Goal: Task Accomplishment & Management: Complete application form

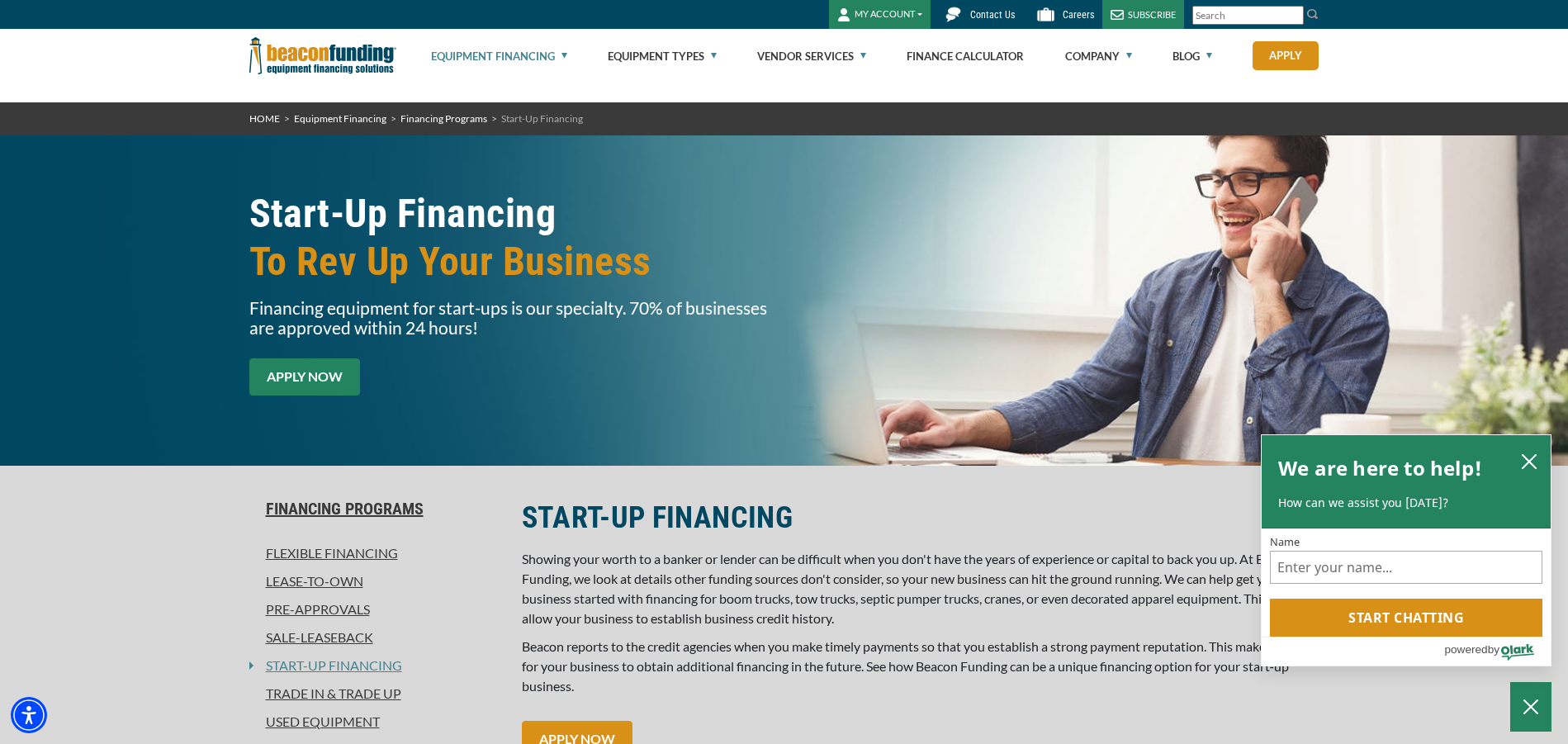
click at [321, 377] on link "APPLY NOW" at bounding box center [305, 376] width 111 height 37
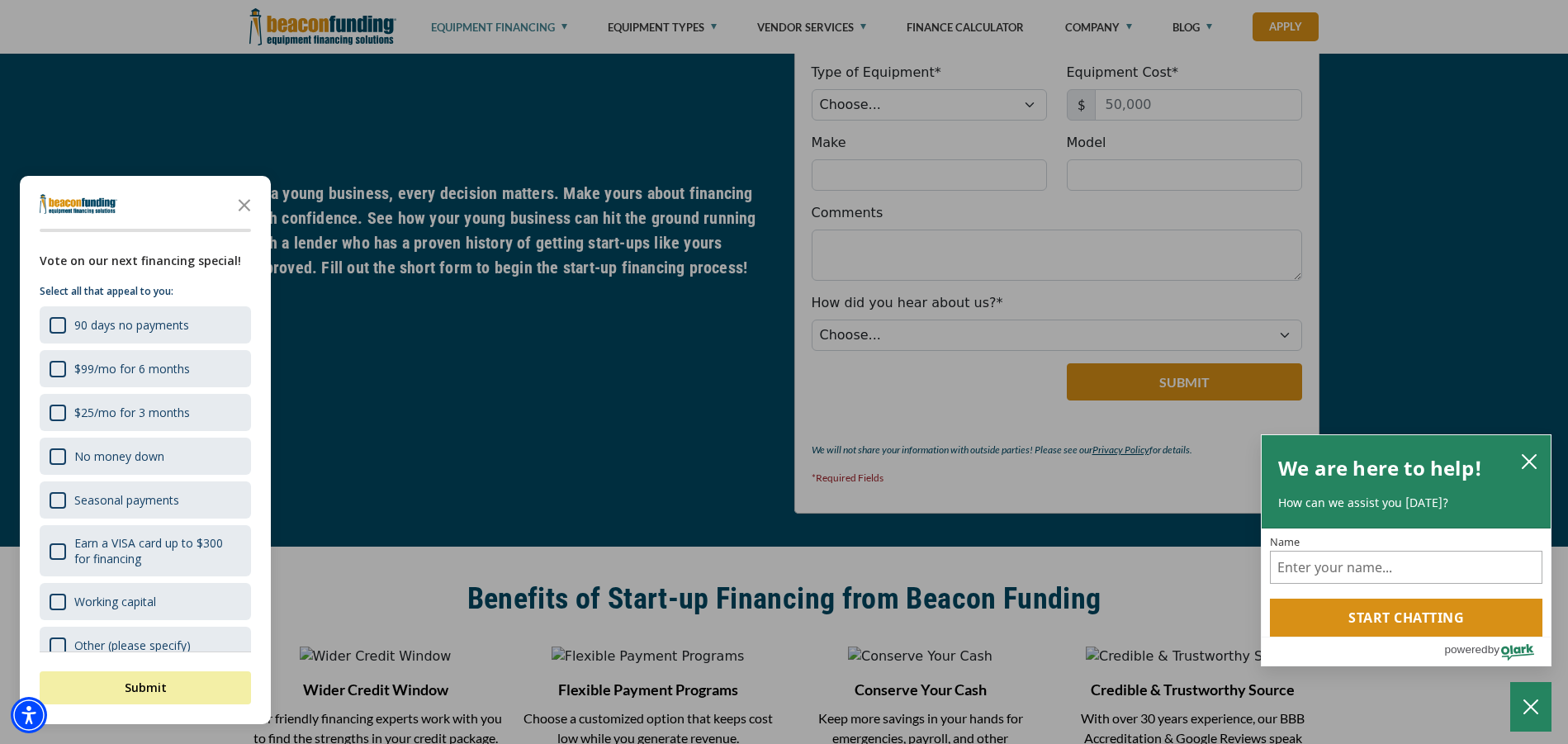
scroll to position [1410, 0]
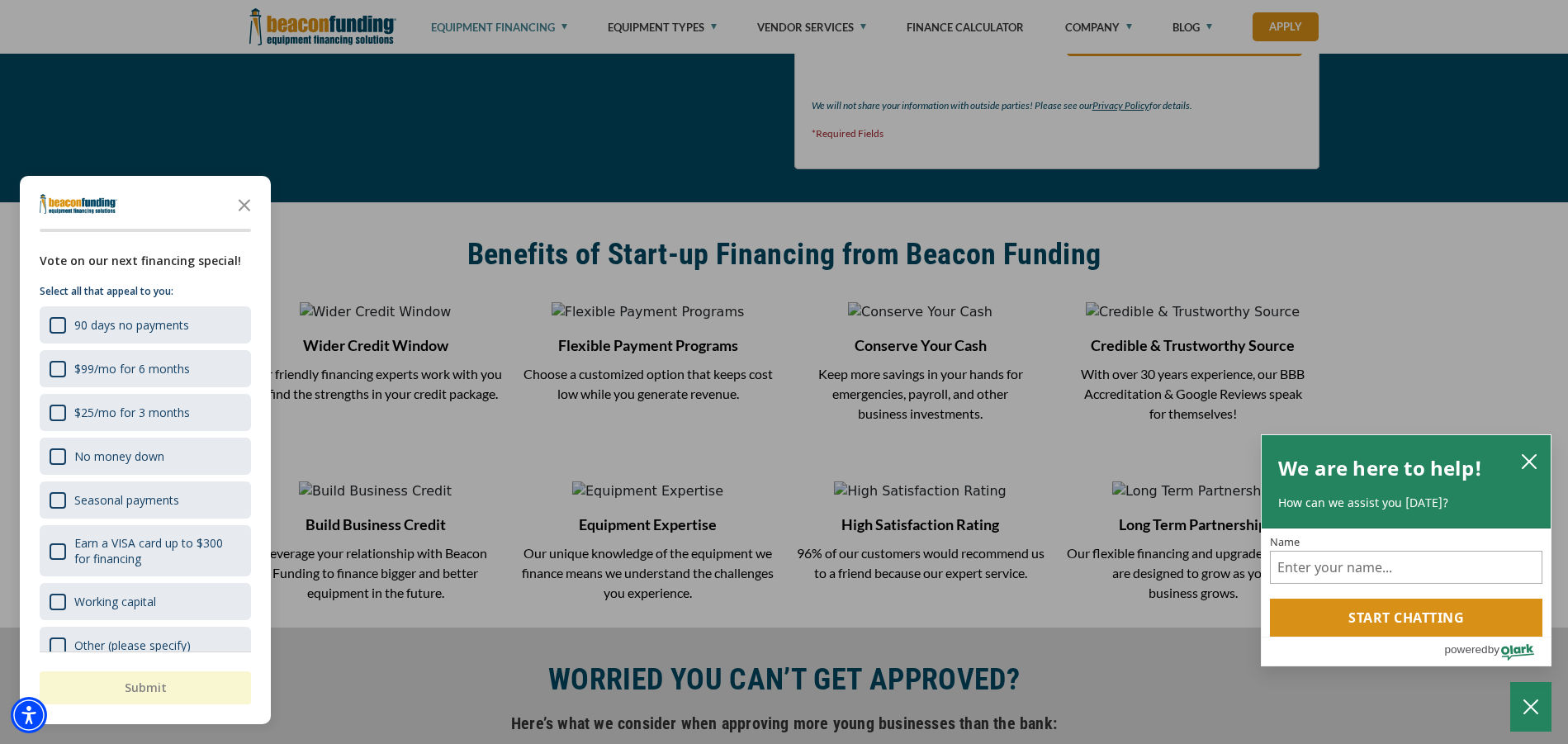
click at [431, 246] on div at bounding box center [784, 372] width 1568 height 744
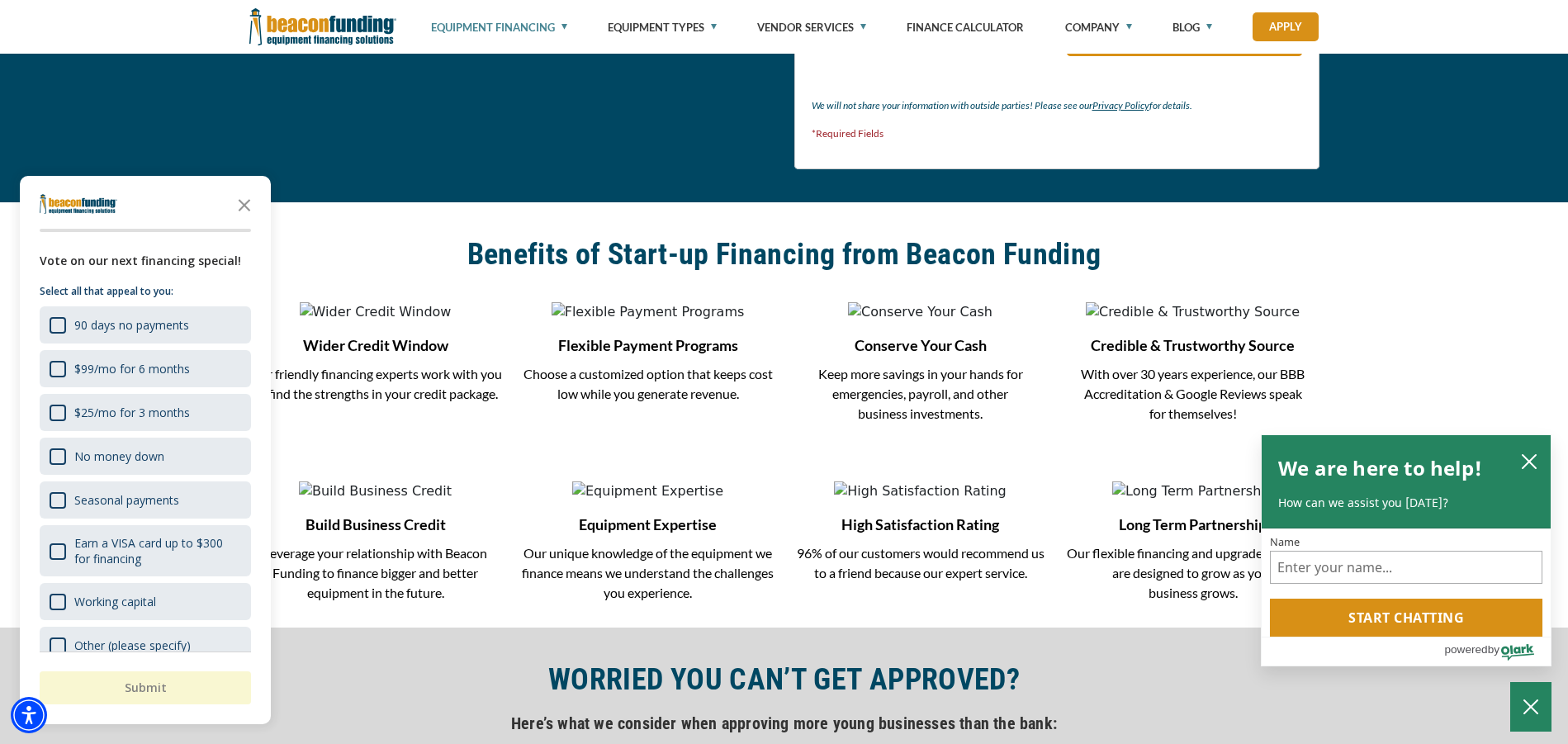
click at [431, 234] on div "Visualizer not found in the same Pane as this module. Please create or move Vis…" at bounding box center [784, 341] width 1568 height 279
click at [1525, 467] on icon "close chatbox" at bounding box center [1530, 461] width 13 height 13
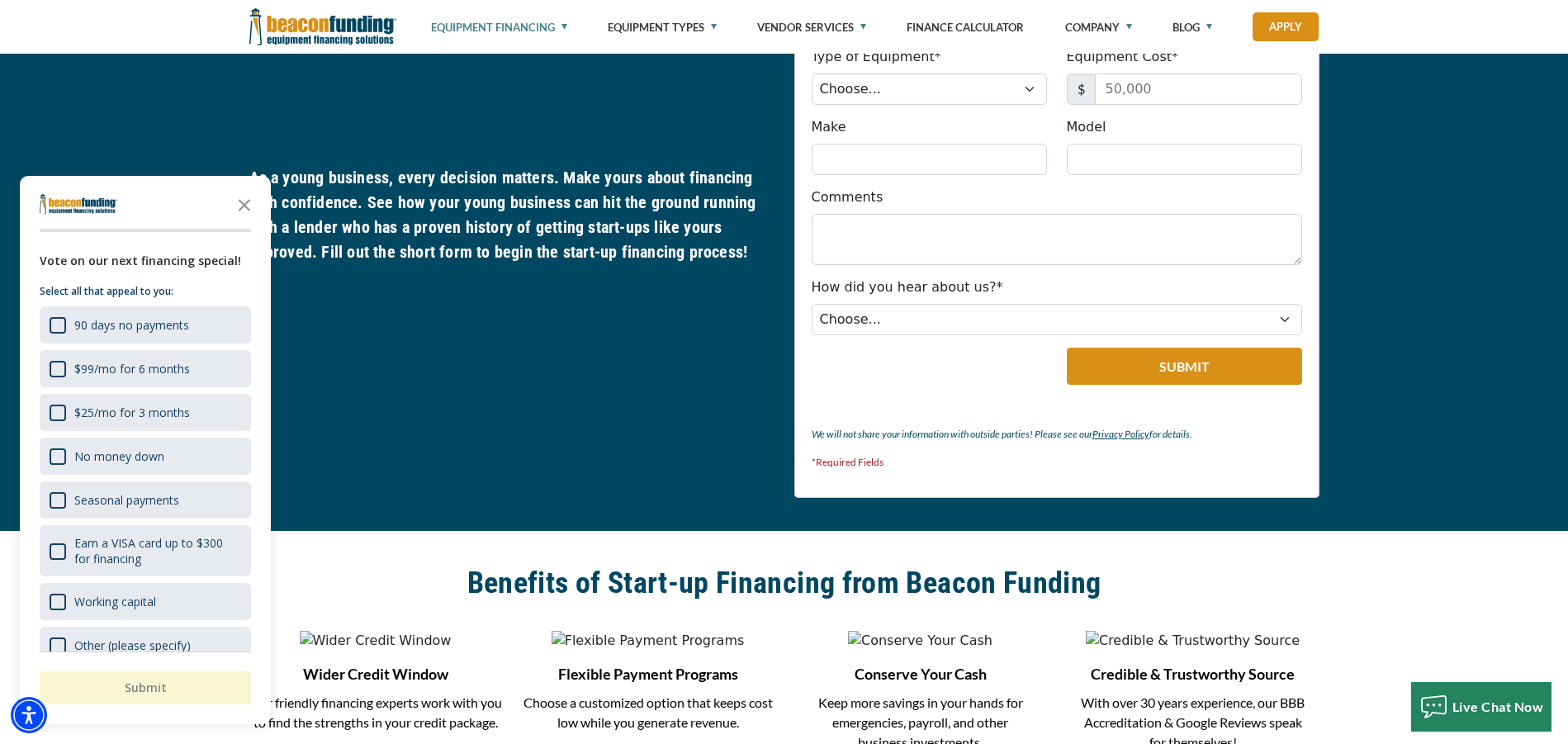
scroll to position [737, 0]
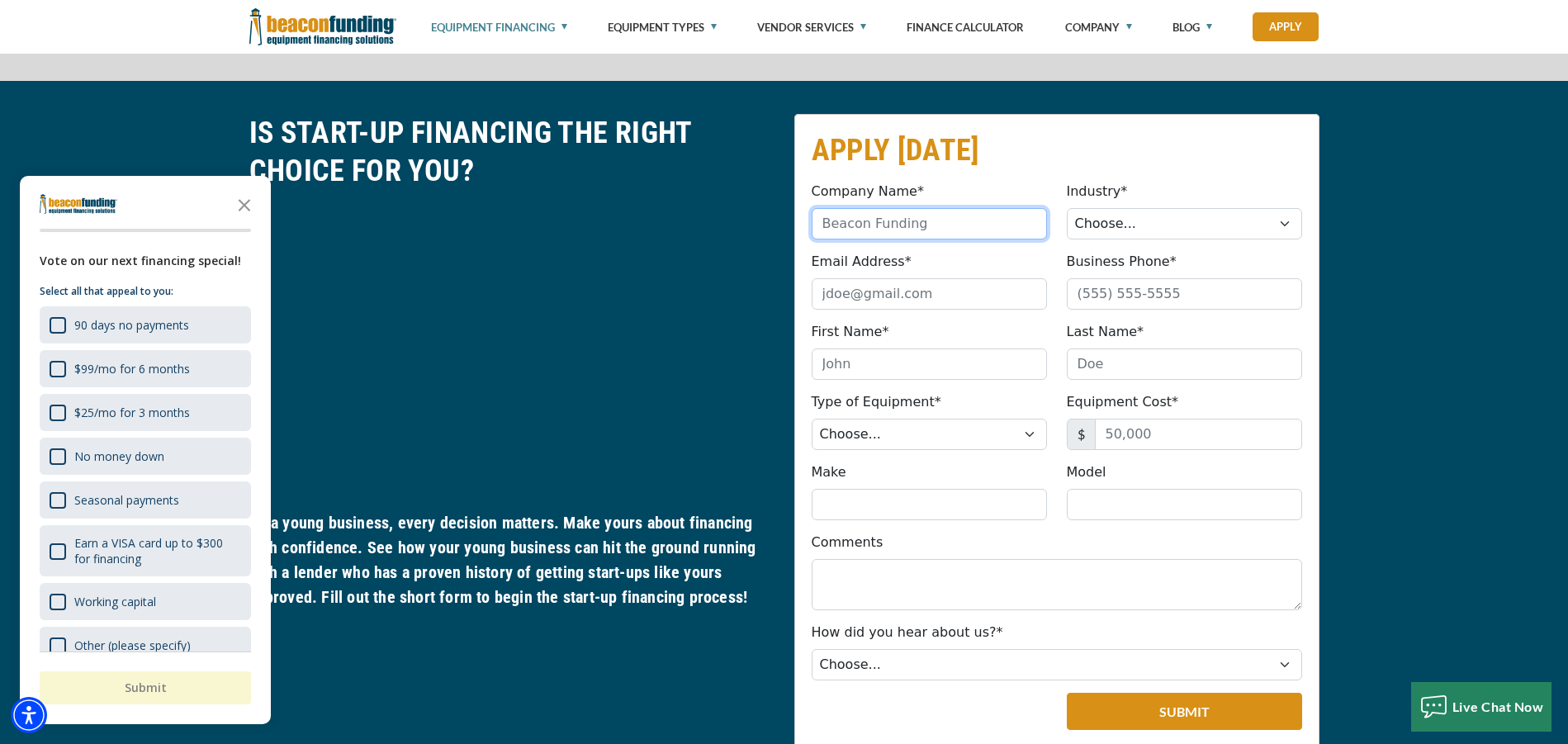
click at [850, 236] on input "Company Name*" at bounding box center [929, 224] width 236 height 32
type input "React Holdings, LLC"
select select "5"
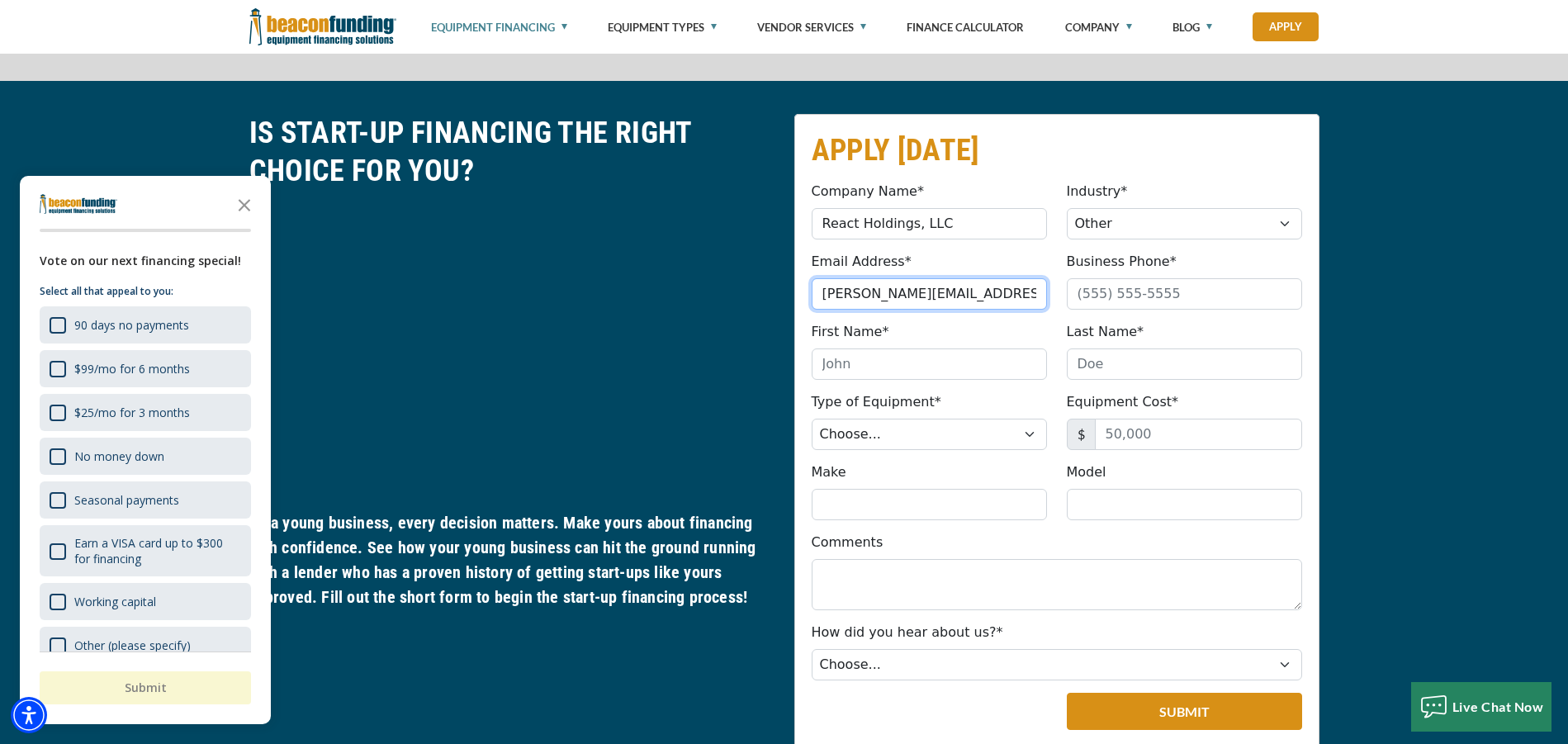
type input "[PERSON_NAME][EMAIL_ADDRESS][DOMAIN_NAME]"
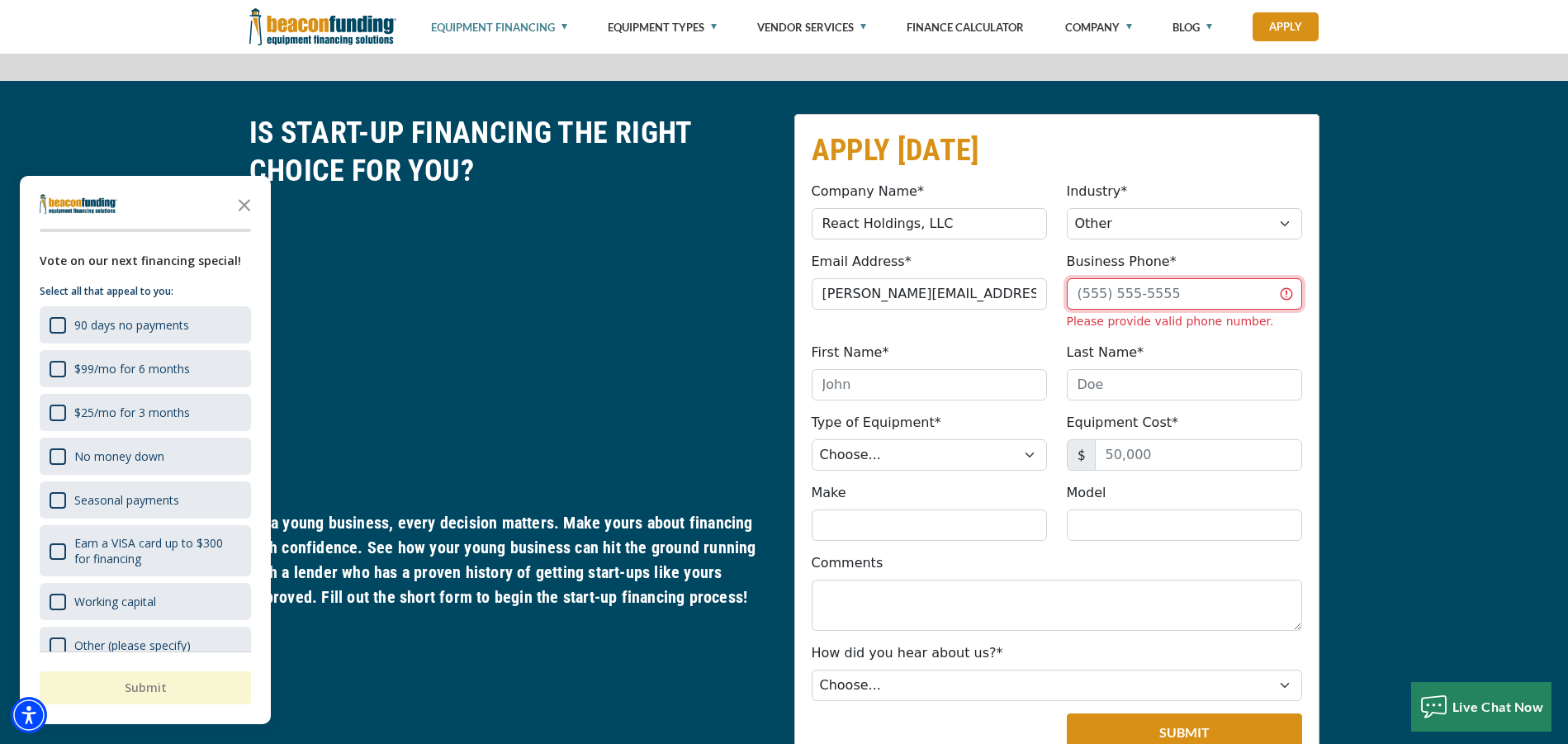
click at [1119, 284] on input "Business Phone*" at bounding box center [1184, 294] width 236 height 32
type input "[PHONE_NUMBER]"
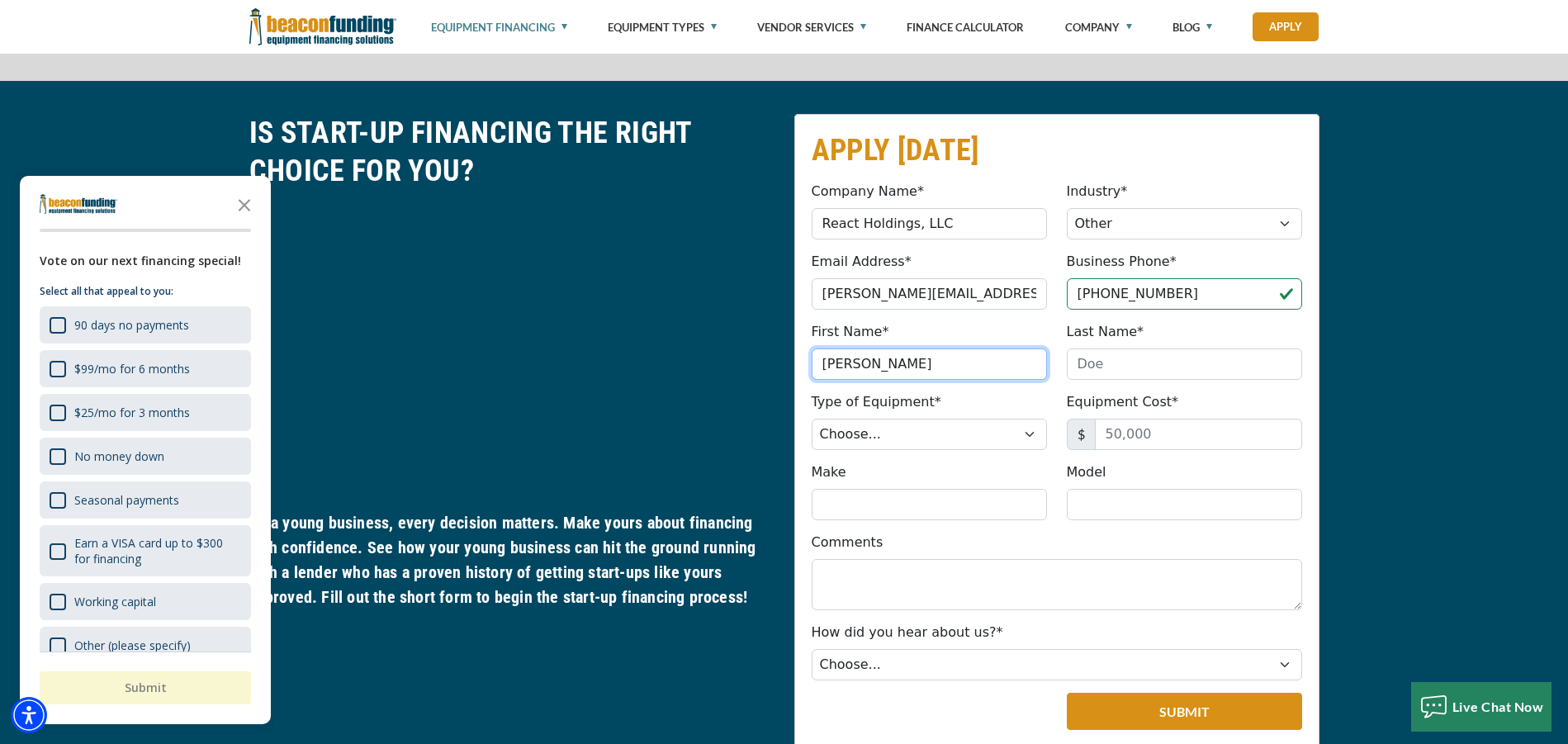
type input "[PERSON_NAME]"
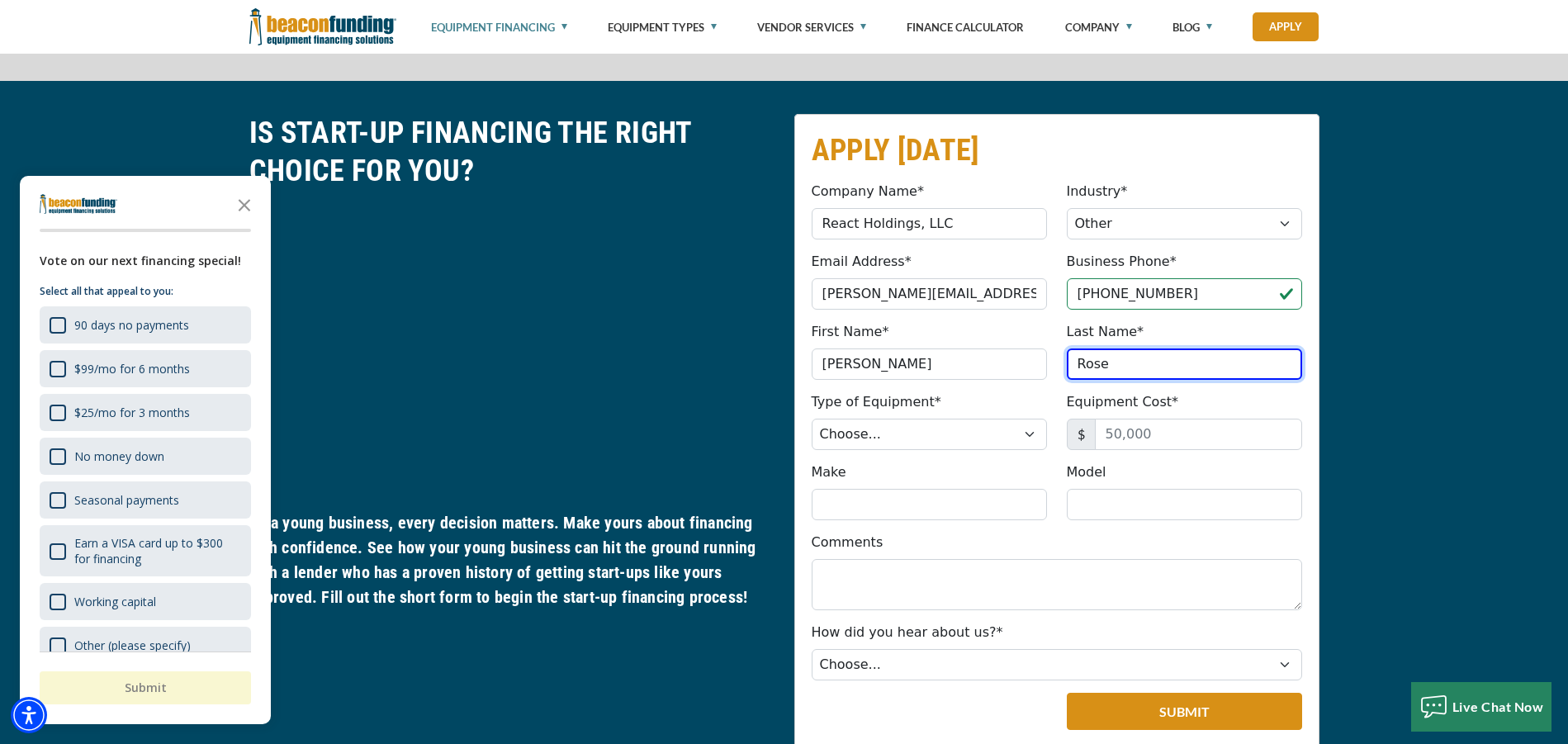
type input "Rose"
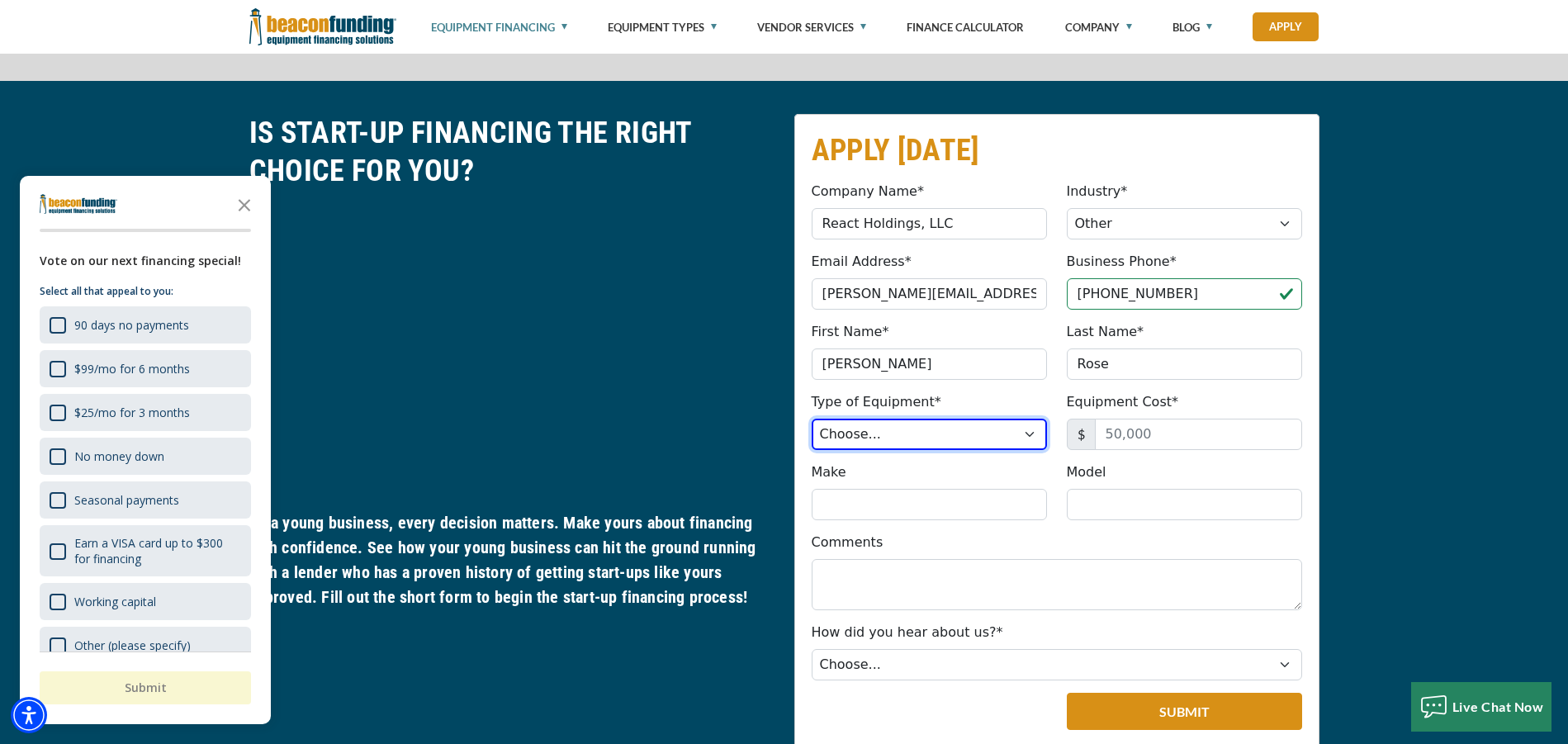
select select "13"
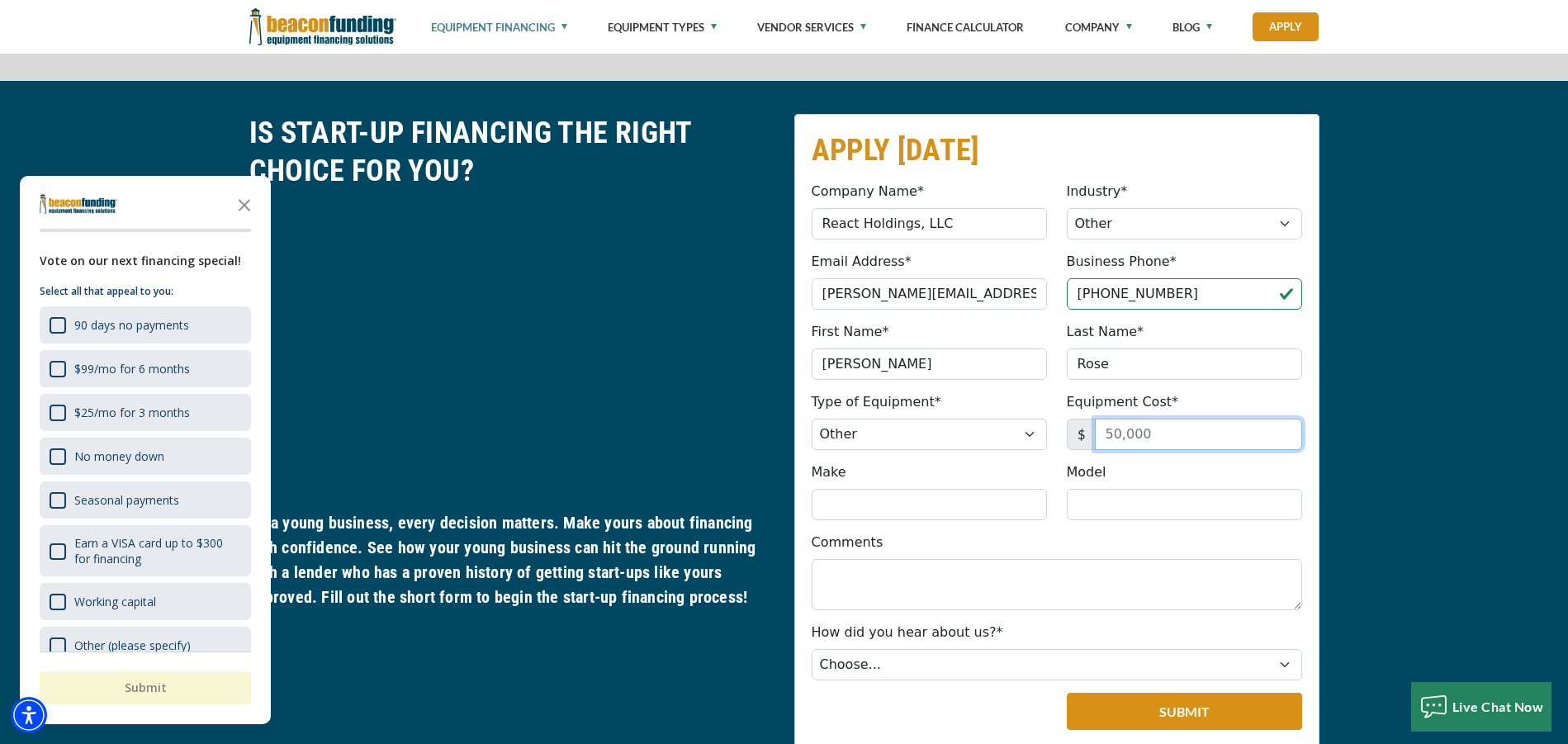
click at [1128, 426] on input "Equipment Cost*" at bounding box center [1198, 434] width 207 height 32
type input "100,000"
click at [961, 503] on input "Make" at bounding box center [929, 504] width 236 height 32
type input "Delta Tank"
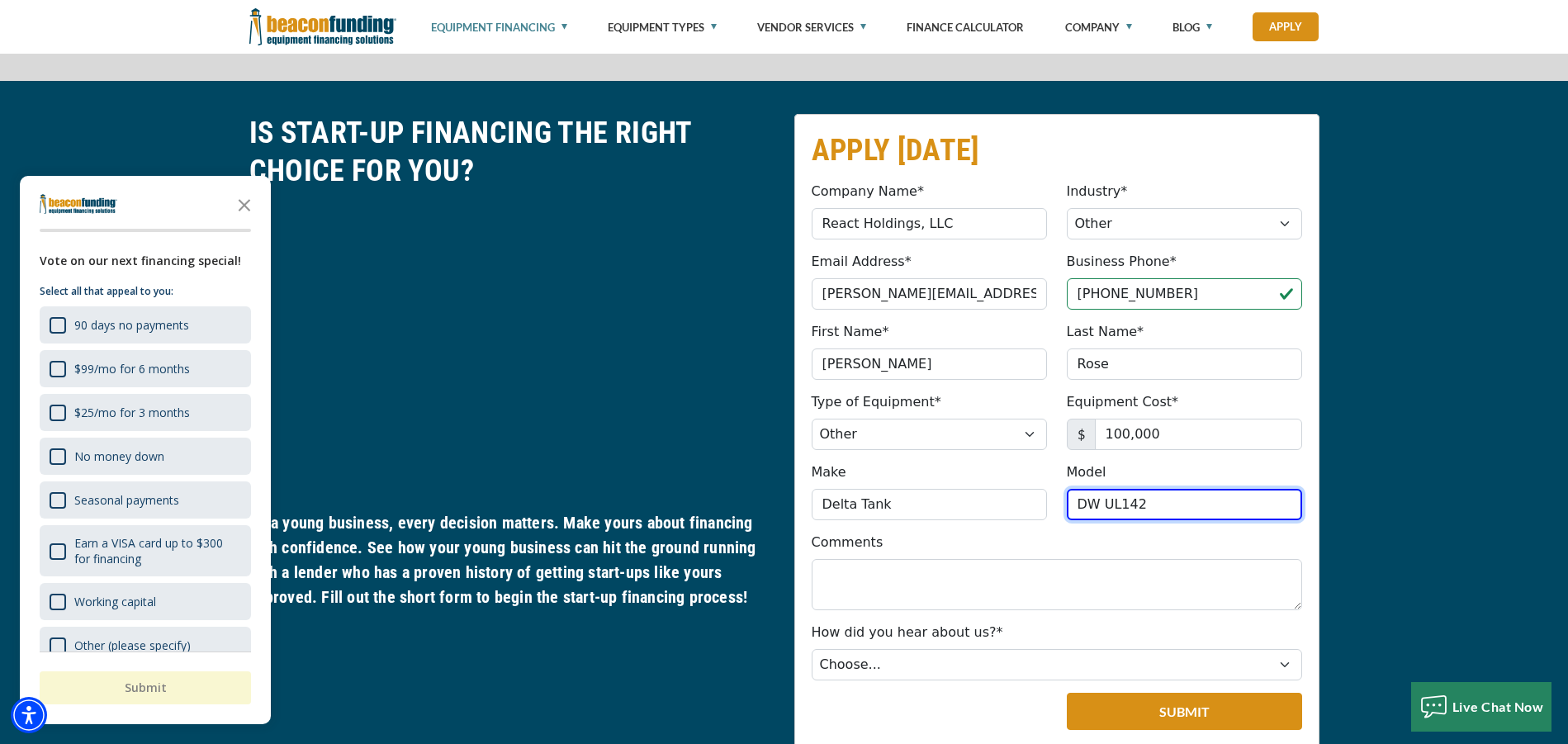
scroll to position [875, 0]
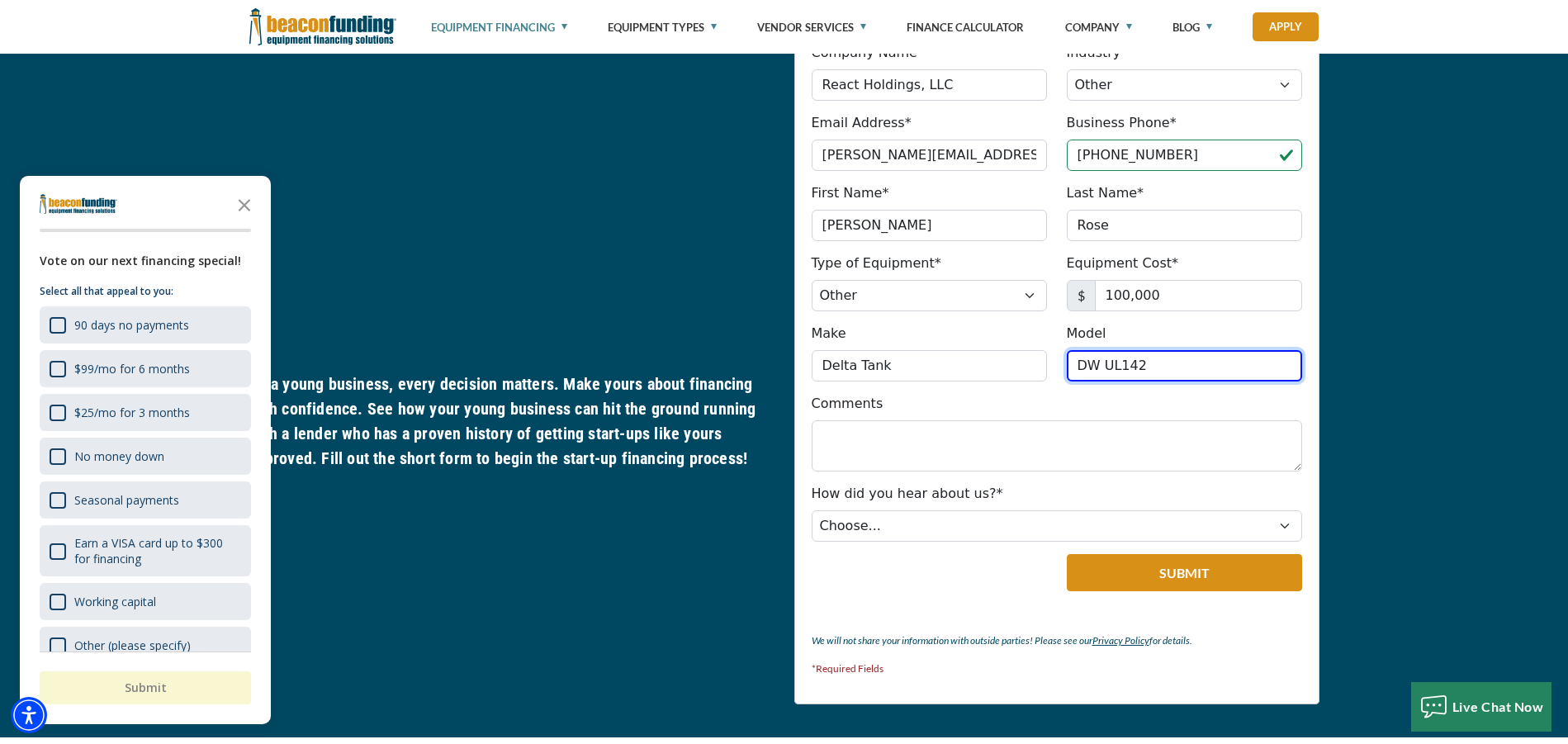
type input "DW UL142"
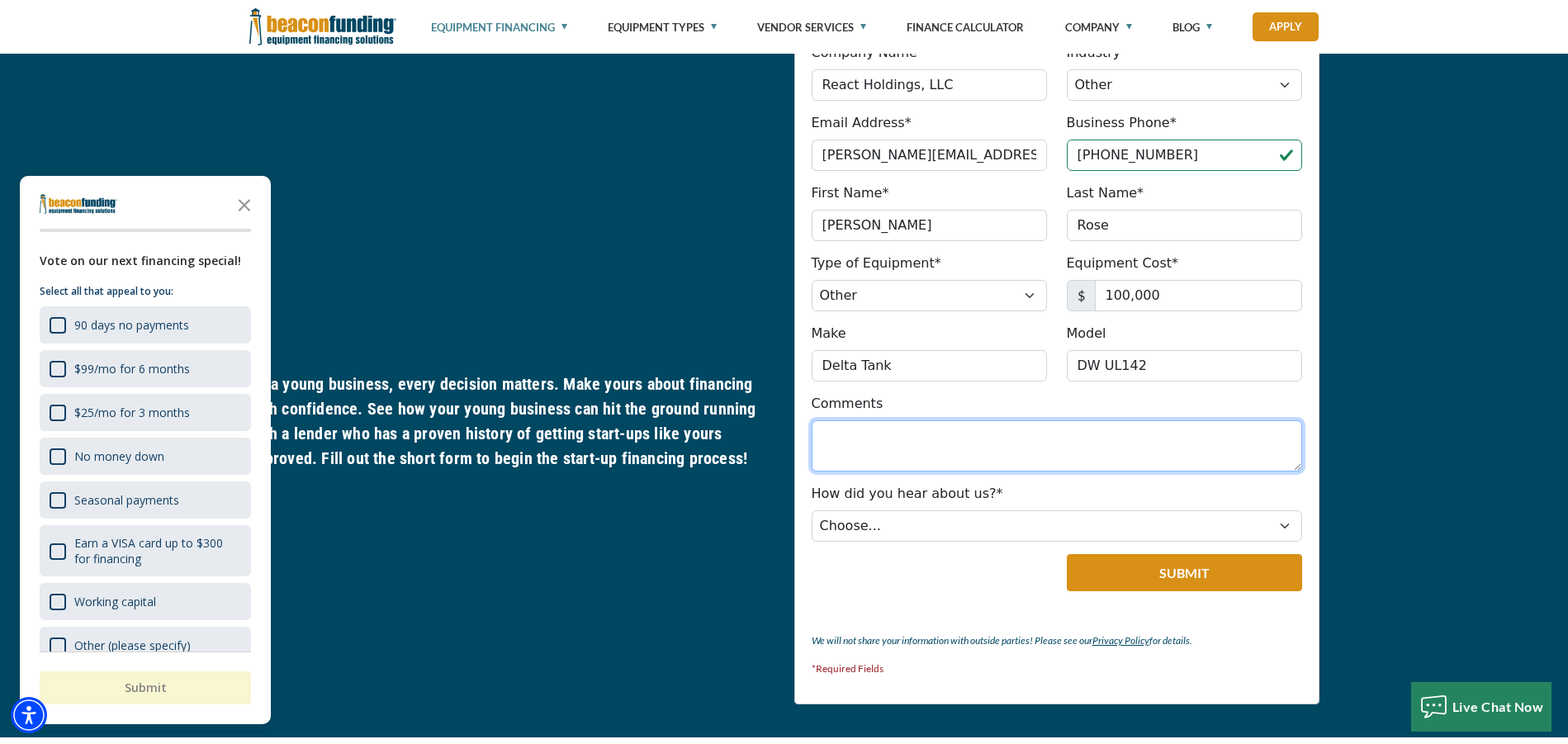
click at [902, 438] on textarea "Comments" at bounding box center [1057, 445] width 490 height 51
type textarea "Purchase of thirty (30) fuel tanks to expand business, and revenue."
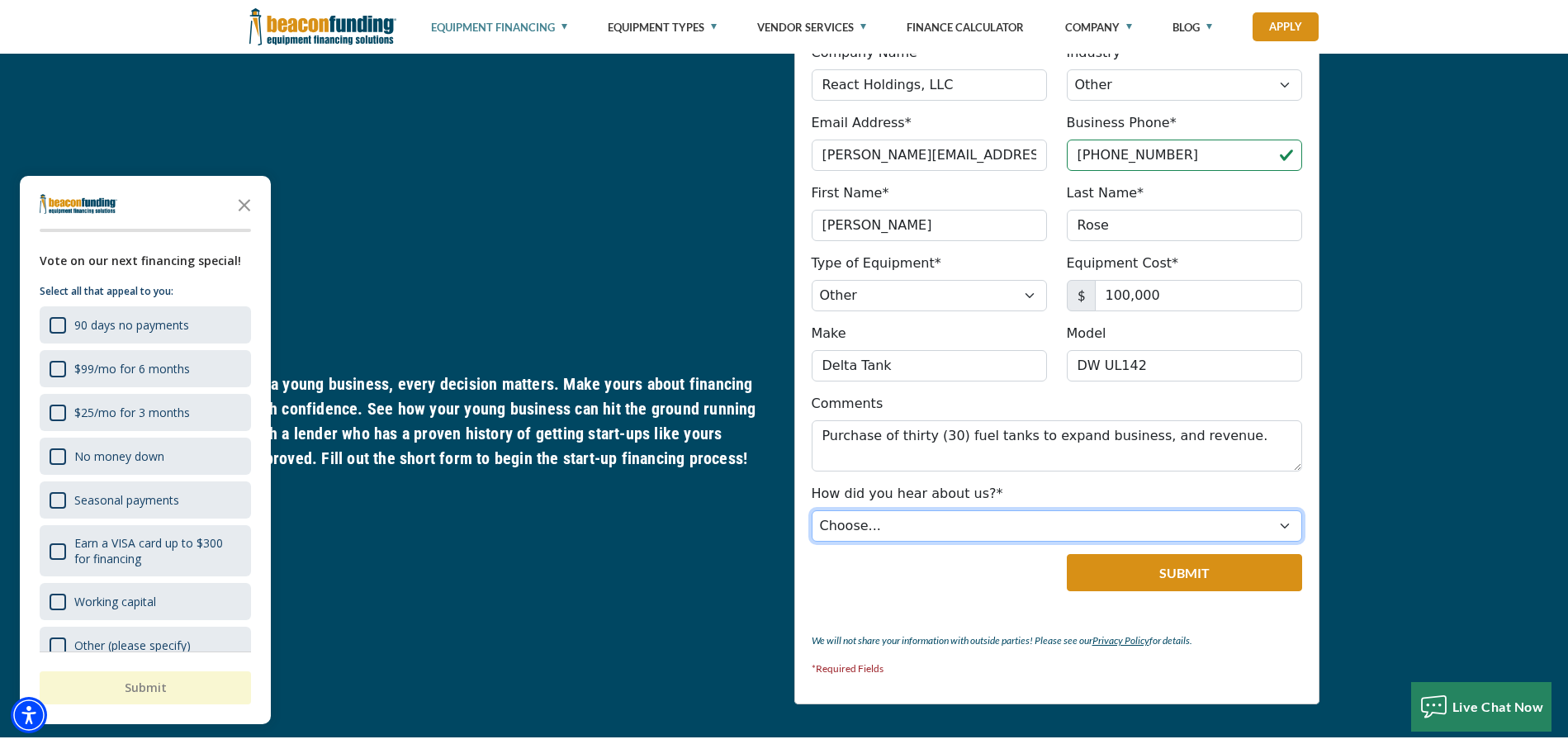
select select "5"
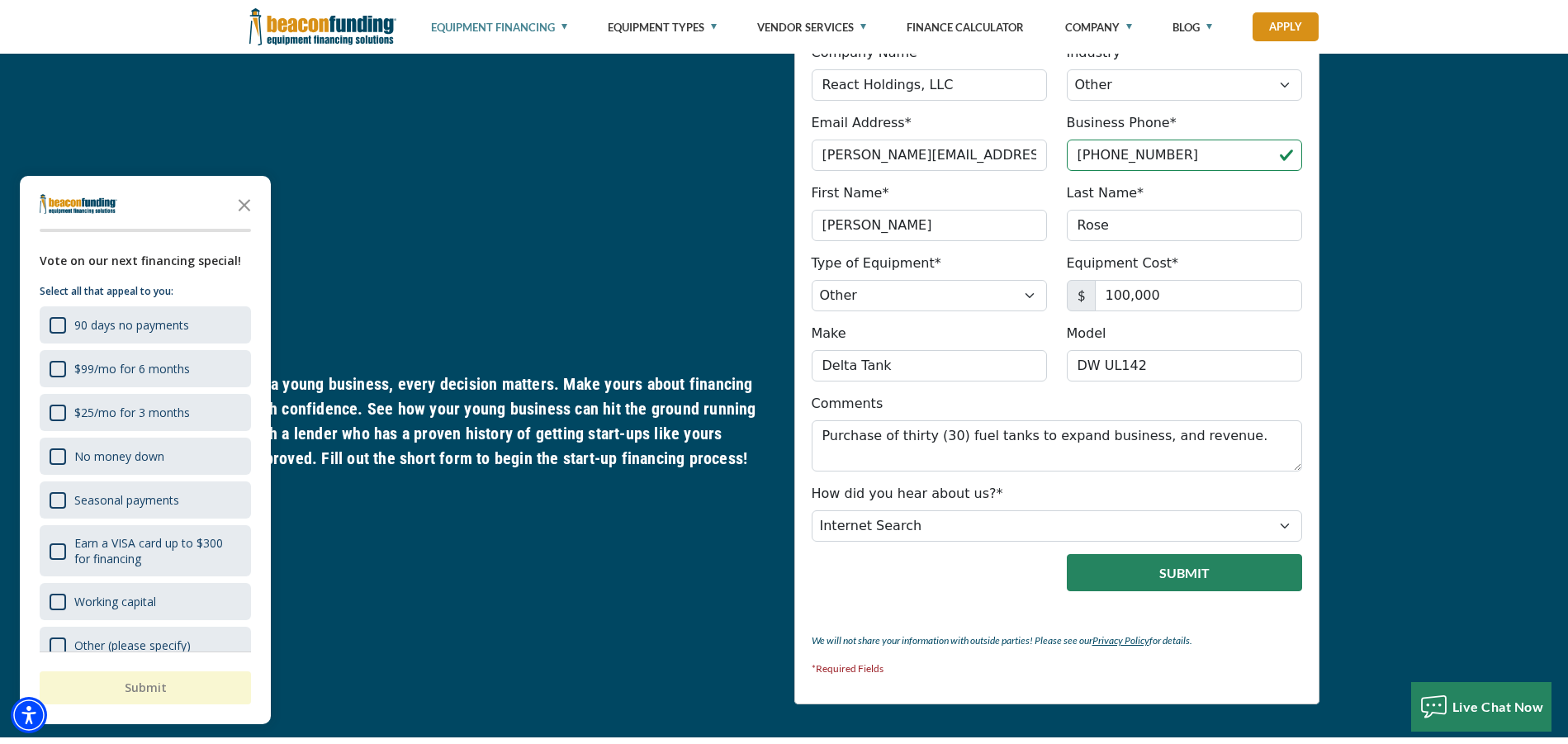
click at [1142, 581] on button "Submit" at bounding box center [1184, 572] width 236 height 37
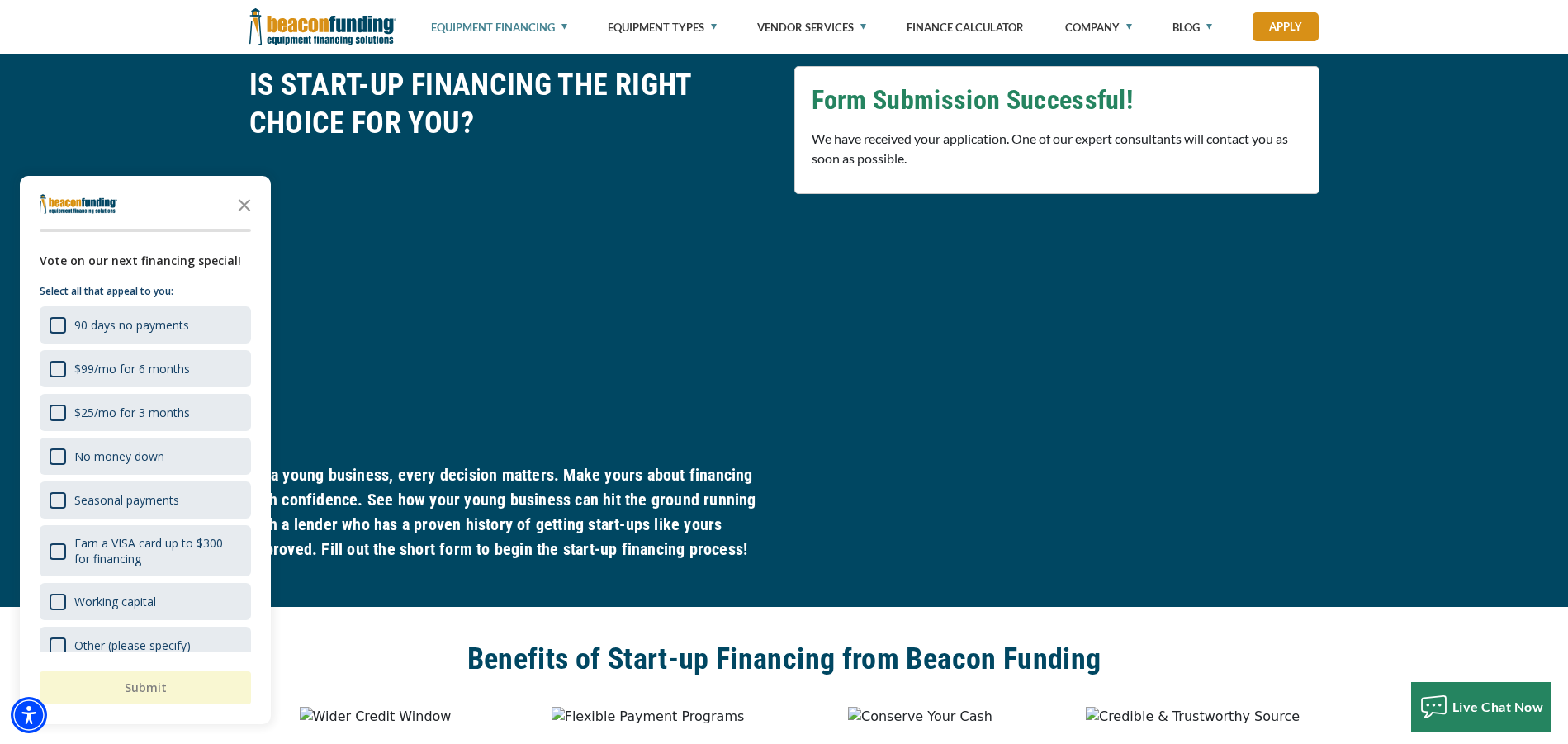
scroll to position [431, 0]
